Goal: Task Accomplishment & Management: Use online tool/utility

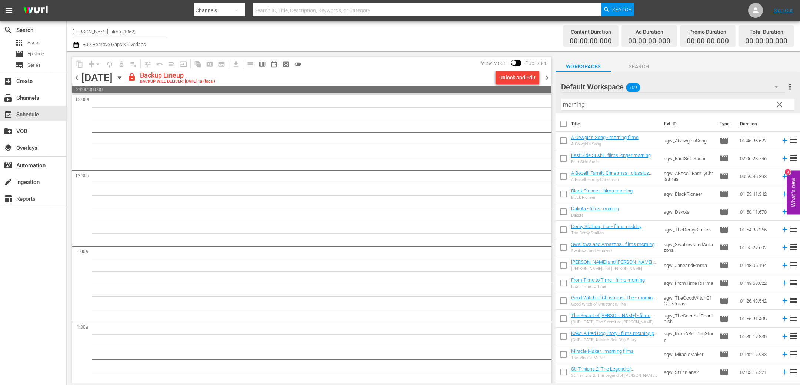
scroll to position [242, 0]
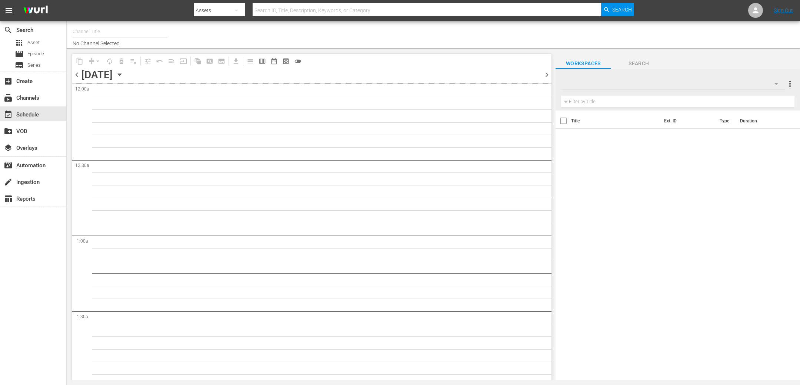
type input "[PERSON_NAME] Films (1062)"
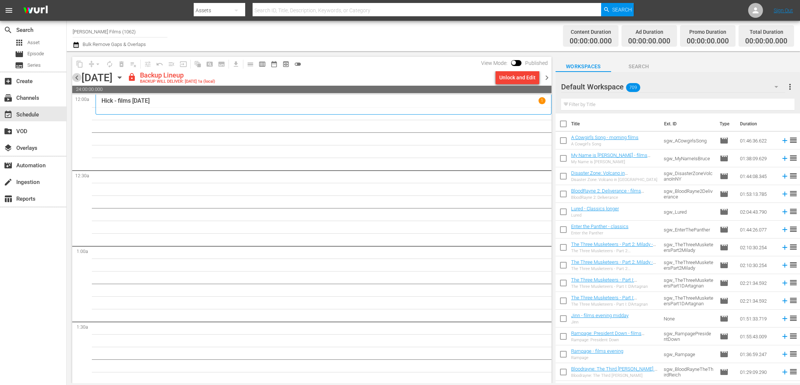
click at [76, 79] on span "chevron_left" at bounding box center [76, 77] width 9 height 9
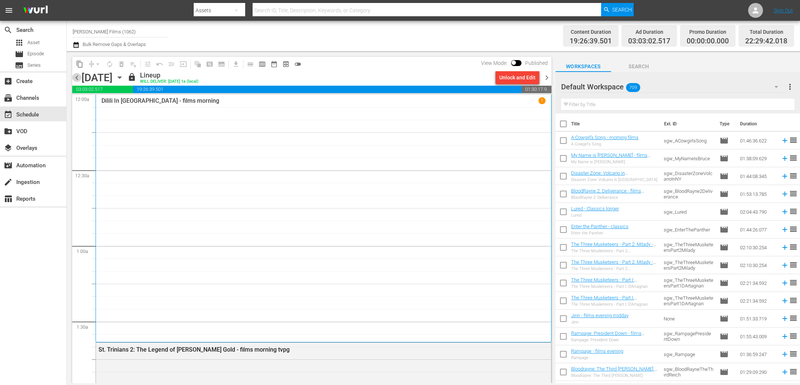
click at [76, 79] on span "chevron_left" at bounding box center [76, 77] width 9 height 9
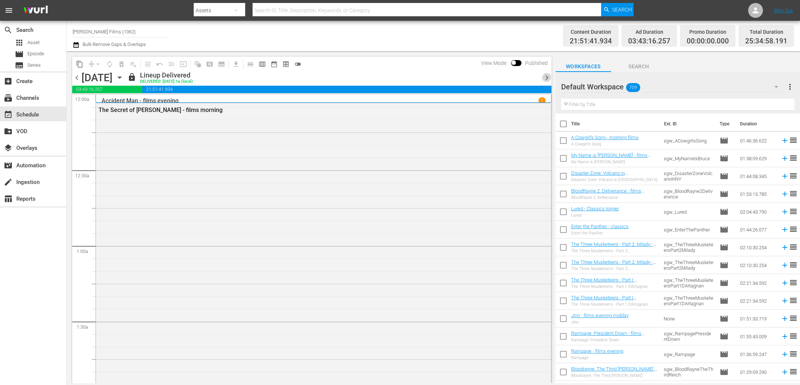
click at [547, 76] on span "chevron_right" at bounding box center [546, 77] width 9 height 9
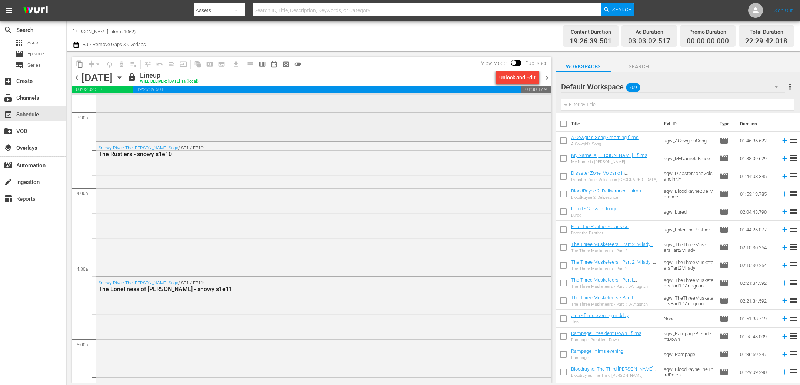
scroll to position [511, 0]
click at [598, 107] on input "text" at bounding box center [677, 105] width 233 height 12
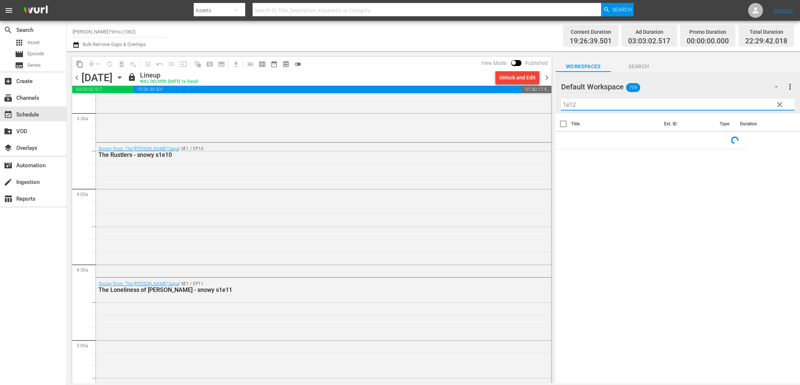
type input "1e12"
click at [544, 79] on span "chevron_right" at bounding box center [546, 77] width 9 height 9
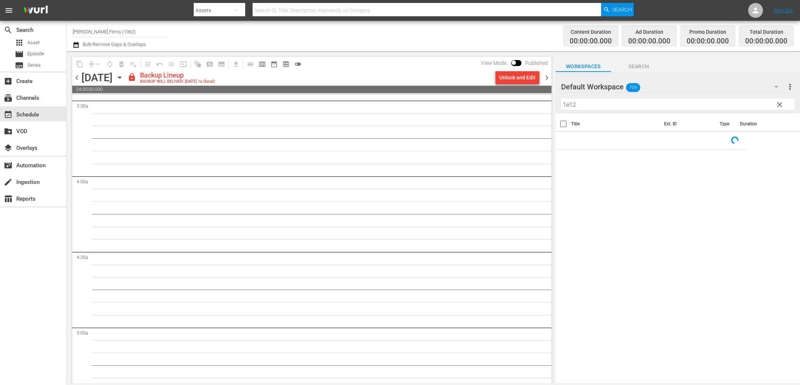
scroll to position [511, 0]
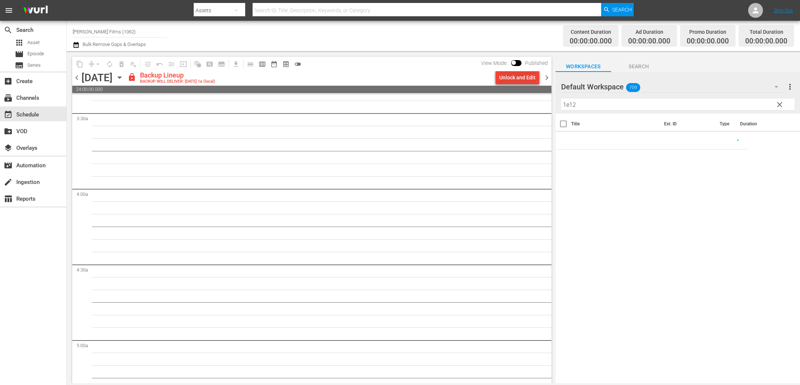
click at [511, 73] on div "Unlock and Edit" at bounding box center [517, 77] width 36 height 13
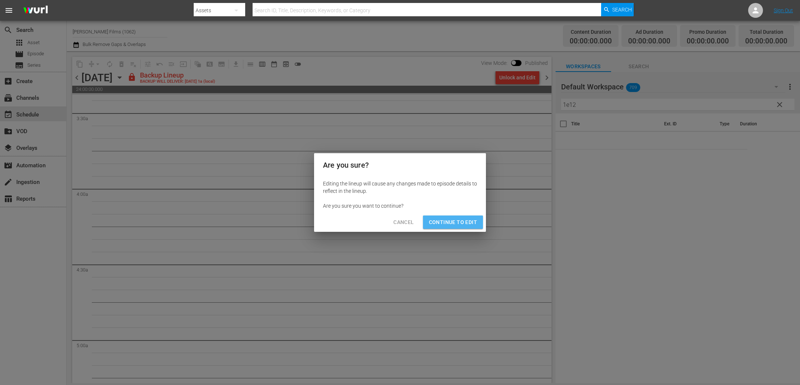
drag, startPoint x: 473, startPoint y: 223, endPoint x: 469, endPoint y: 189, distance: 34.7
click at [473, 223] on span "Continue to Edit" at bounding box center [453, 221] width 48 height 9
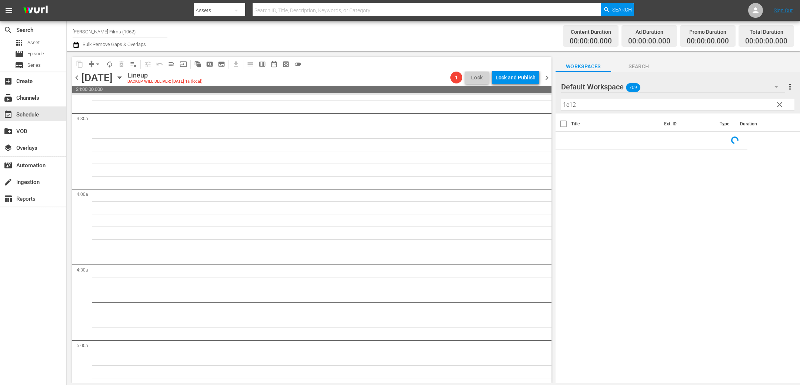
click at [548, 77] on span "chevron_right" at bounding box center [546, 77] width 9 height 9
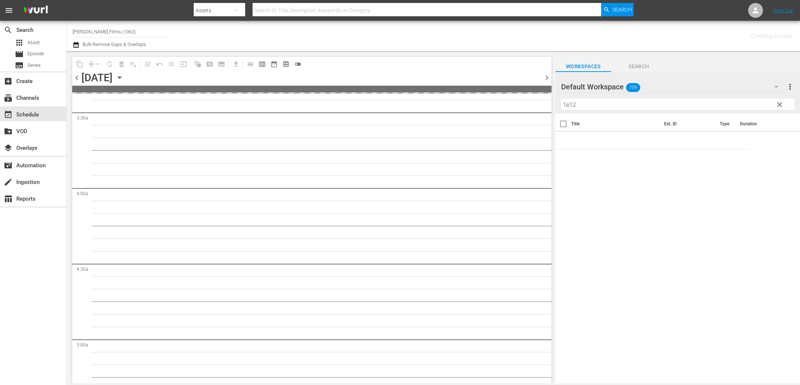
scroll to position [523, 0]
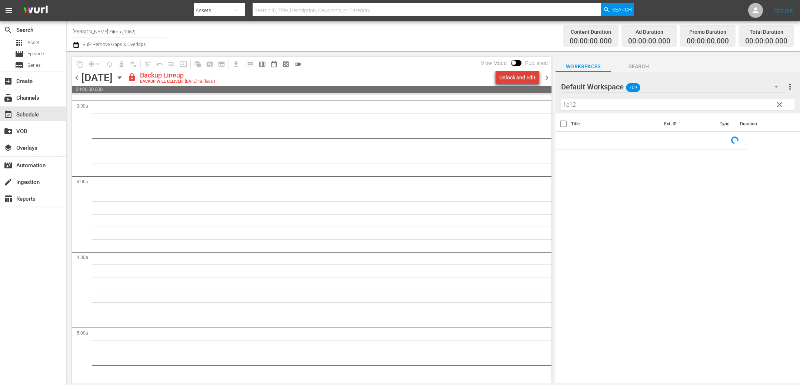
click at [528, 78] on div "Unlock and Edit" at bounding box center [517, 77] width 36 height 13
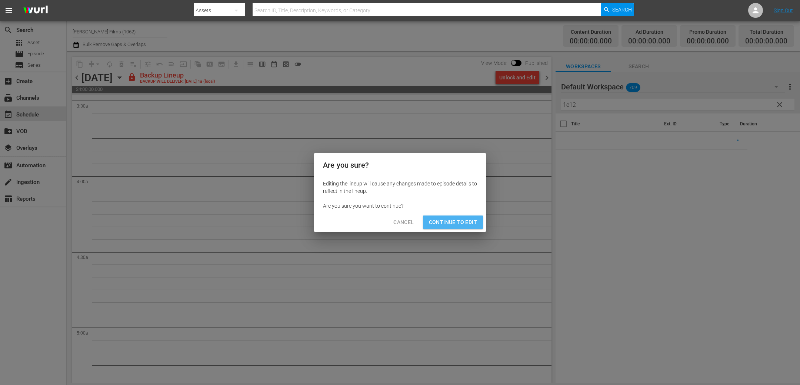
drag, startPoint x: 465, startPoint y: 220, endPoint x: 478, endPoint y: 189, distance: 33.4
click at [465, 220] on span "Continue to Edit" at bounding box center [453, 221] width 48 height 9
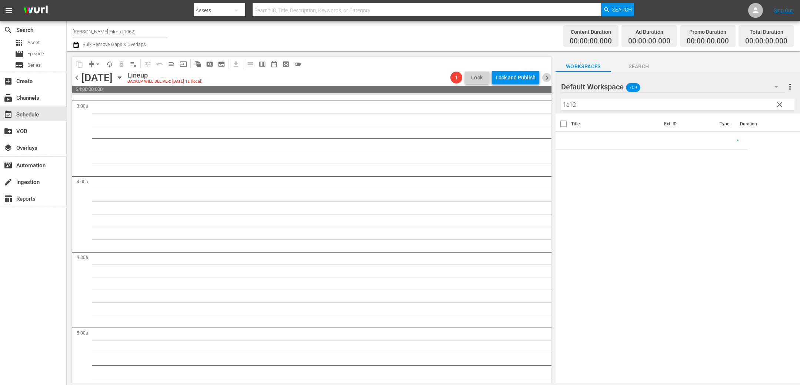
click at [546, 78] on span "chevron_right" at bounding box center [546, 77] width 9 height 9
click at [521, 78] on div "Unlock and Edit" at bounding box center [517, 77] width 36 height 13
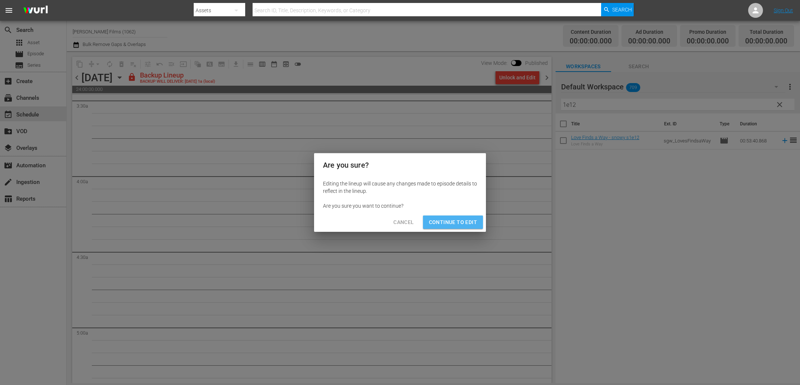
click at [471, 220] on span "Continue to Edit" at bounding box center [453, 221] width 48 height 9
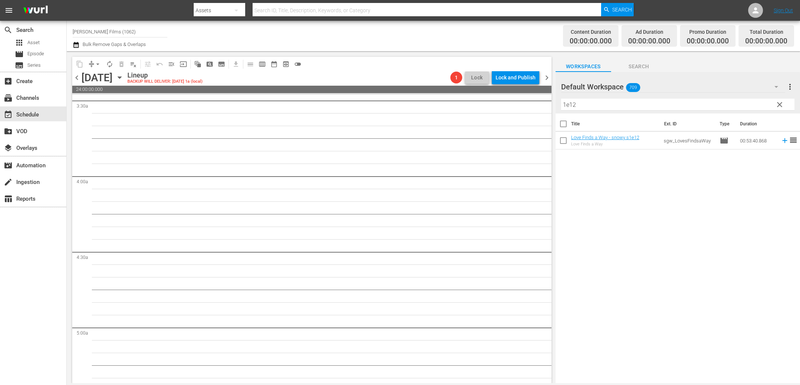
click at [547, 78] on span "chevron_right" at bounding box center [546, 77] width 9 height 9
click at [528, 78] on div "Unlock and Edit" at bounding box center [517, 77] width 36 height 13
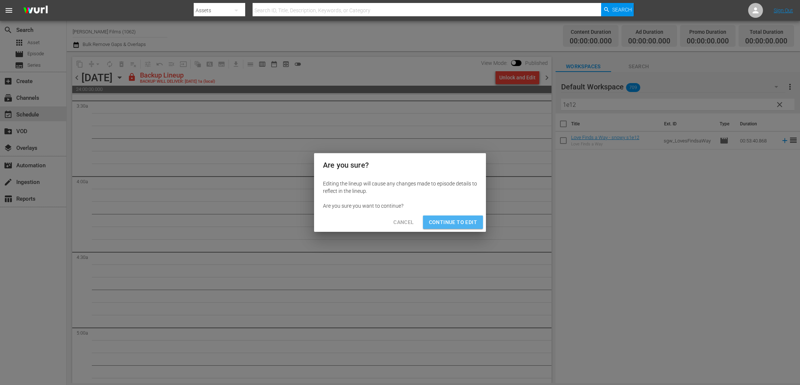
click at [456, 222] on span "Continue to Edit" at bounding box center [453, 221] width 48 height 9
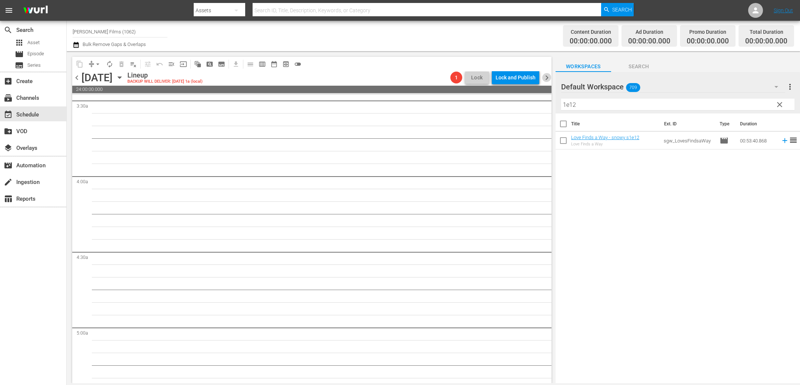
click at [546, 82] on span "chevron_right" at bounding box center [546, 77] width 9 height 9
click at [514, 76] on div "Unlock and Edit" at bounding box center [517, 77] width 36 height 13
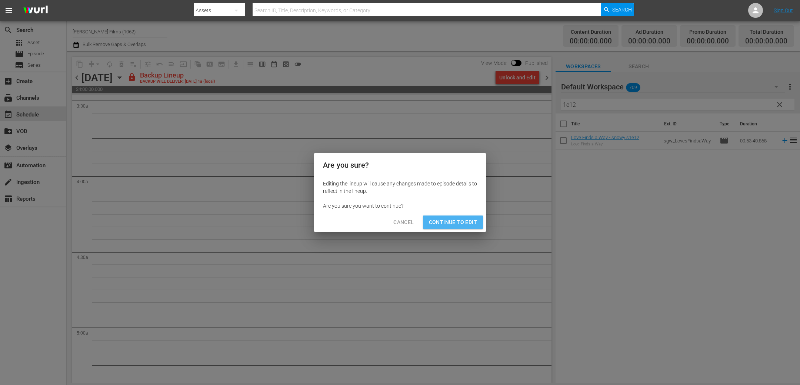
drag, startPoint x: 462, startPoint y: 220, endPoint x: 303, endPoint y: 140, distance: 178.0
click at [462, 220] on span "Continue to Edit" at bounding box center [453, 221] width 48 height 9
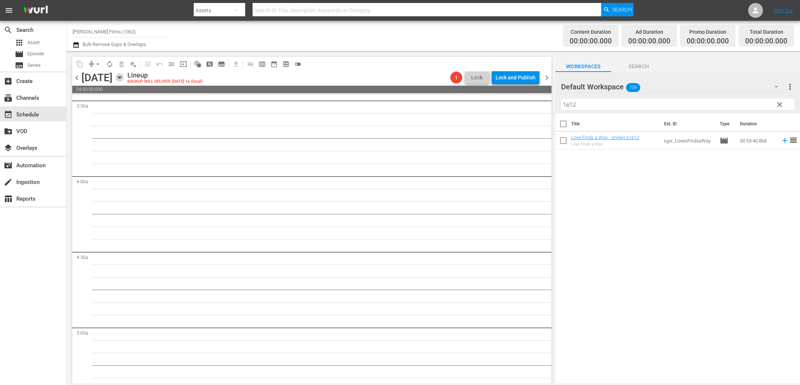
click at [124, 78] on icon "button" at bounding box center [120, 77] width 8 height 8
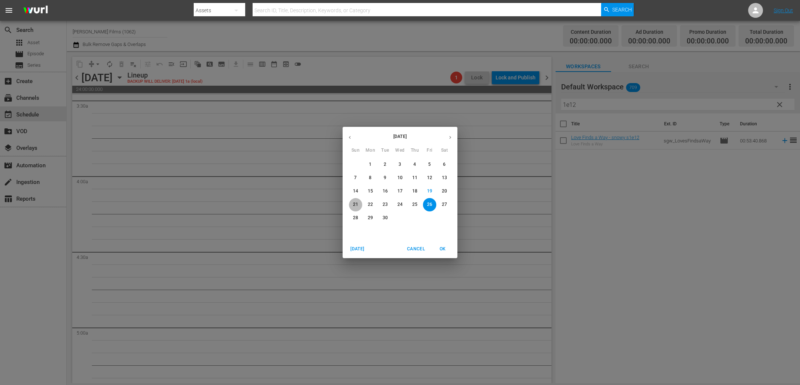
click at [356, 206] on p "21" at bounding box center [355, 204] width 5 height 6
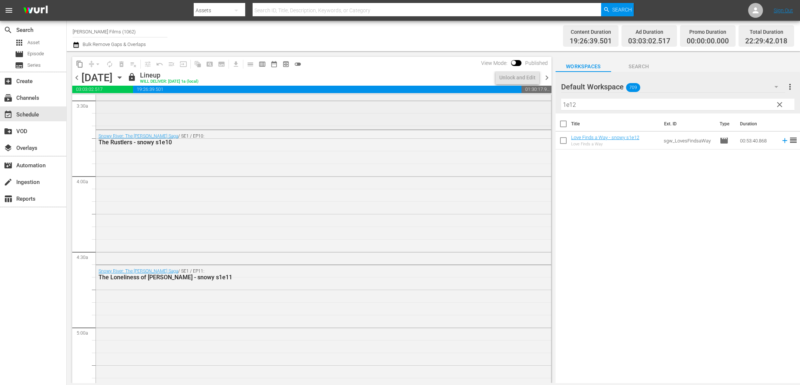
scroll to position [511, 0]
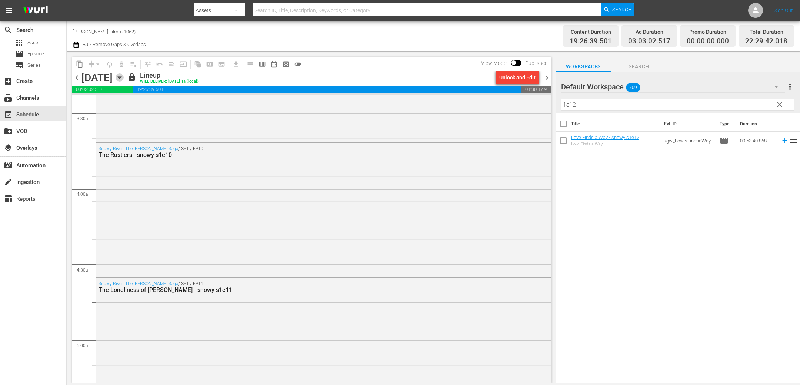
click at [124, 76] on icon "button" at bounding box center [120, 77] width 8 height 8
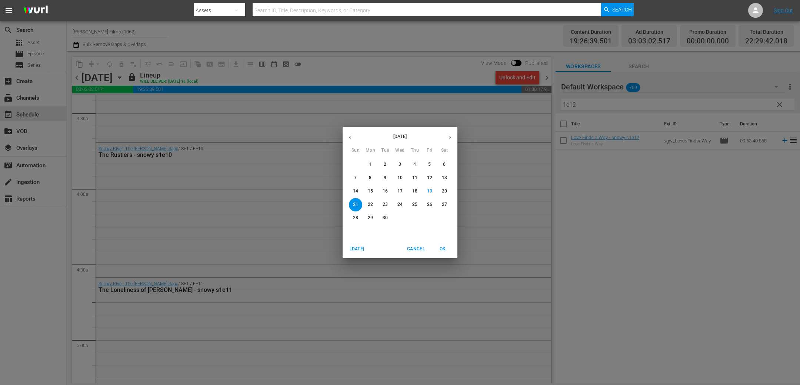
click at [369, 191] on p "15" at bounding box center [370, 191] width 5 height 6
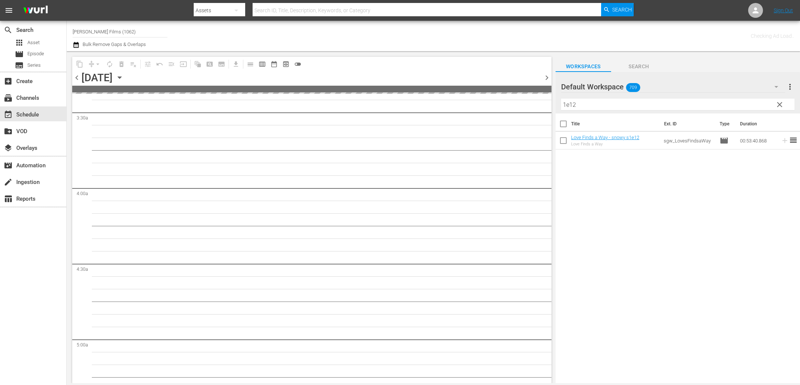
scroll to position [523, 0]
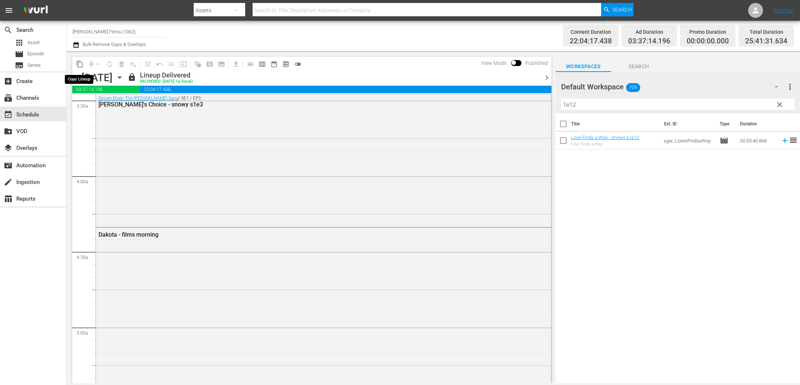
click at [80, 64] on span "content_copy" at bounding box center [79, 63] width 7 height 7
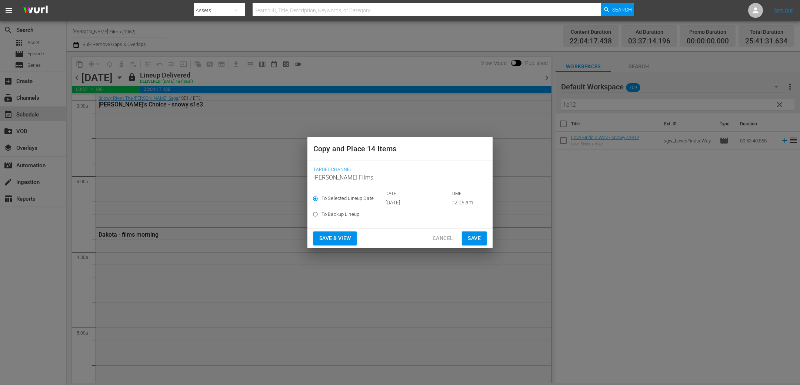
click at [479, 241] on span "Save" at bounding box center [474, 237] width 13 height 9
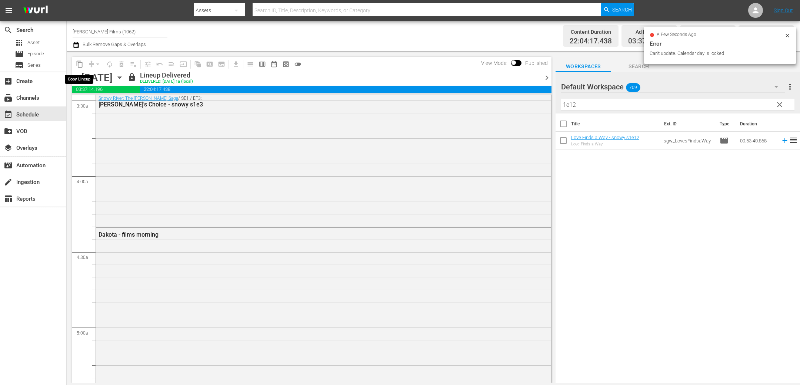
click at [80, 62] on span "content_copy" at bounding box center [79, 63] width 7 height 7
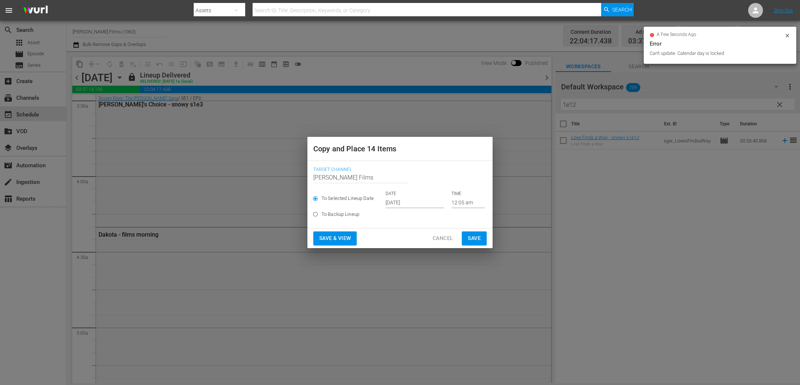
click at [410, 202] on input "Sep 21st 2025" at bounding box center [415, 202] width 59 height 11
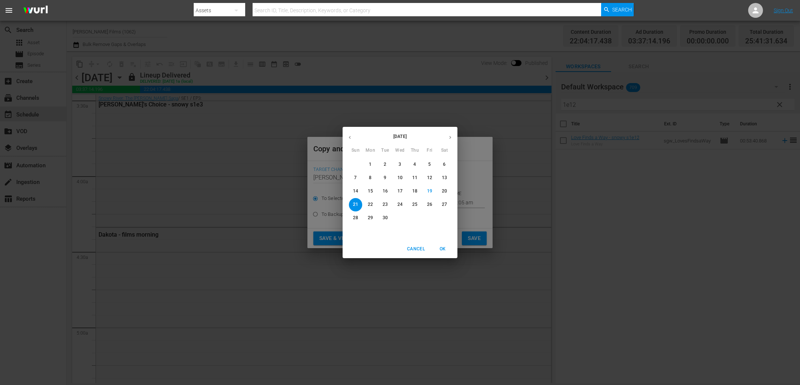
click at [366, 219] on span "29" at bounding box center [370, 218] width 13 height 6
type input "Sep 29th 2025"
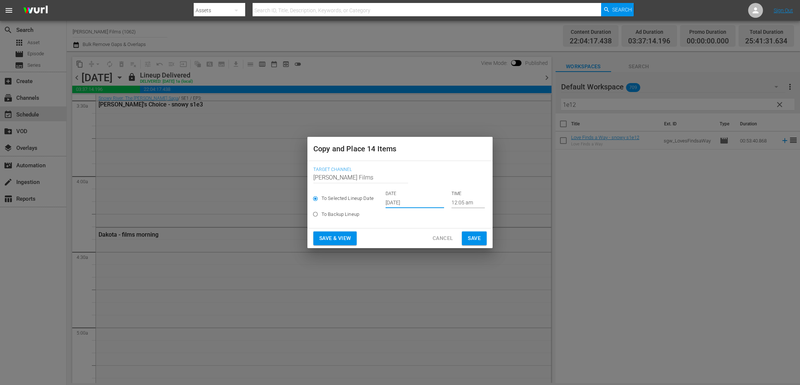
click at [481, 239] on button "Save" at bounding box center [474, 238] width 25 height 14
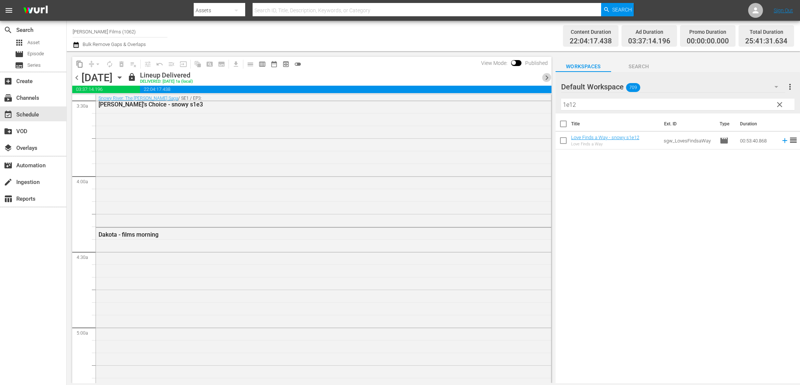
click at [548, 77] on span "chevron_right" at bounding box center [546, 77] width 9 height 9
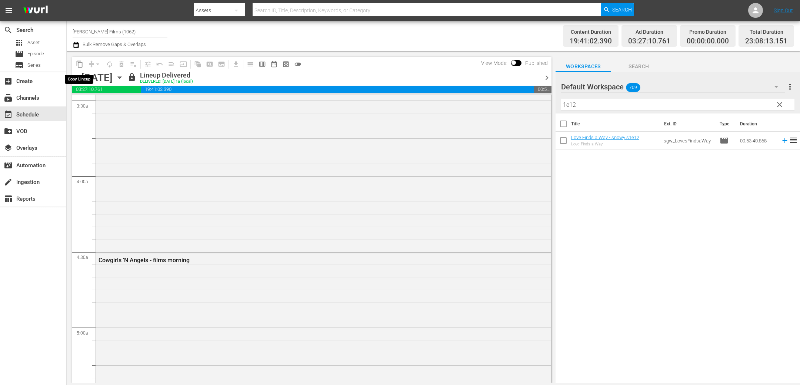
scroll to position [498, 0]
click at [79, 64] on span "content_copy" at bounding box center [79, 63] width 7 height 7
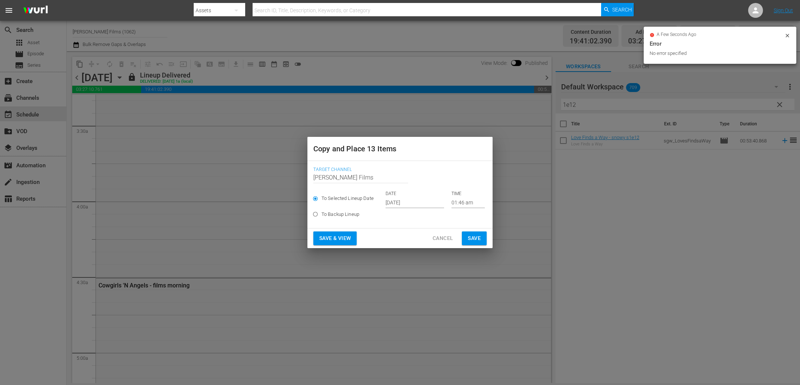
click at [408, 205] on input "Sep 21st 2025" at bounding box center [415, 202] width 59 height 11
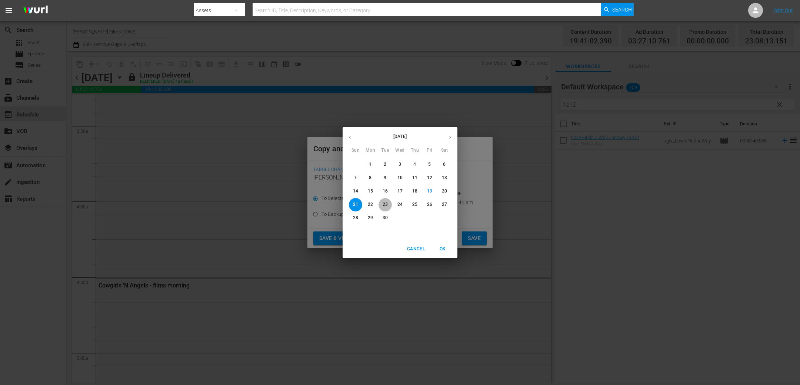
click at [385, 206] on p "23" at bounding box center [385, 204] width 5 height 6
type input "Sep 23rd 2025"
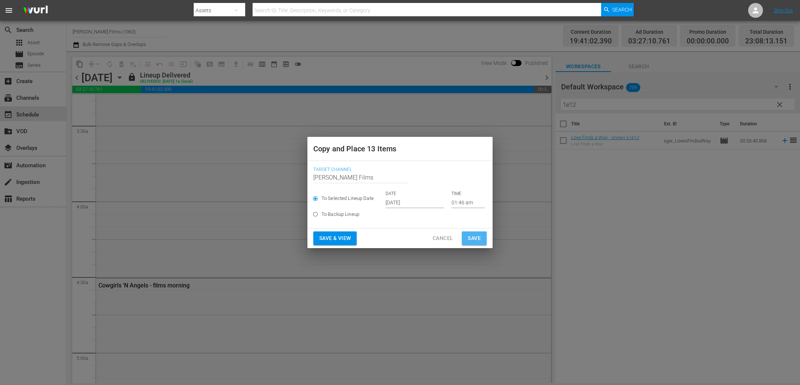
click at [471, 236] on span "Save" at bounding box center [474, 237] width 13 height 9
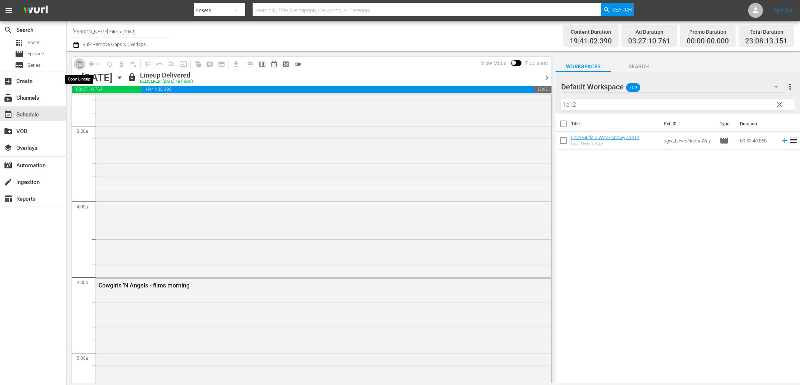
click at [81, 64] on span "content_copy" at bounding box center [79, 63] width 7 height 7
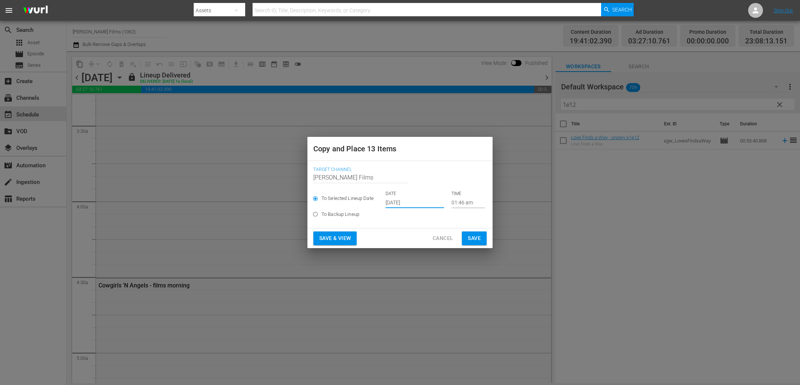
click at [390, 197] on input "Sep 21st 2025" at bounding box center [415, 202] width 59 height 11
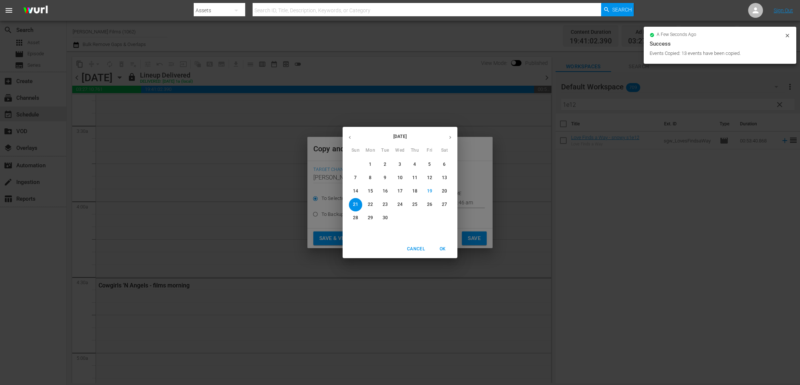
click at [387, 218] on p "30" at bounding box center [385, 218] width 5 height 6
type input "Sep 30th 2025"
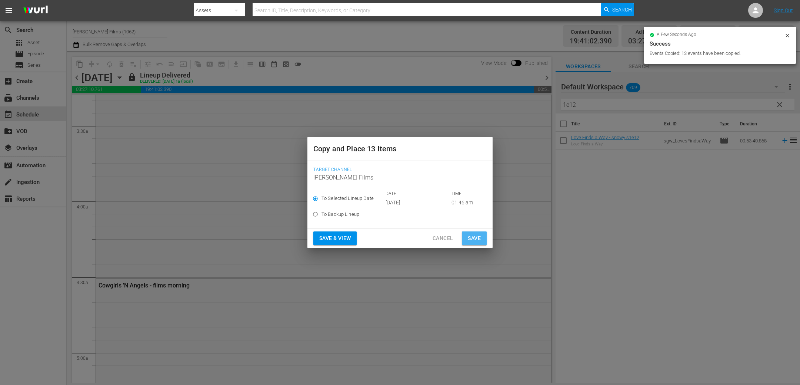
click at [476, 233] on span "Save" at bounding box center [474, 237] width 13 height 9
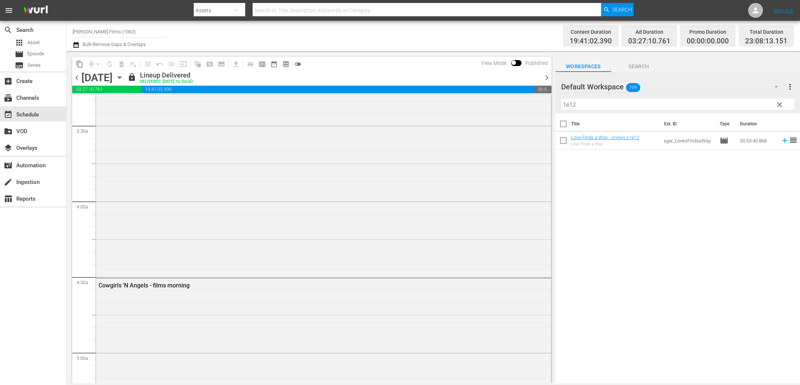
scroll to position [498, 0]
